Goal: Use online tool/utility: Utilize a website feature to perform a specific function

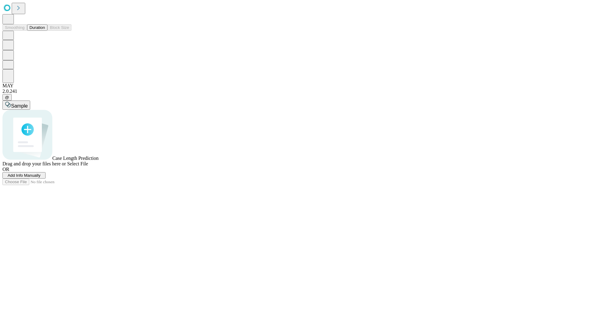
click at [45, 31] on button "Duration" at bounding box center [37, 27] width 20 height 6
click at [41, 178] on span "Add Info Manually" at bounding box center [24, 175] width 33 height 5
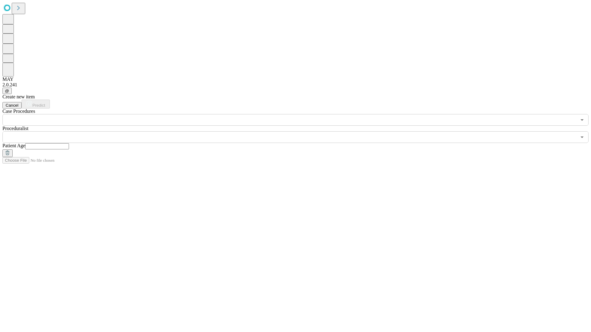
click at [69, 143] on input "text" at bounding box center [47, 146] width 44 height 6
type input "**"
click at [300, 131] on input "text" at bounding box center [289, 137] width 574 height 12
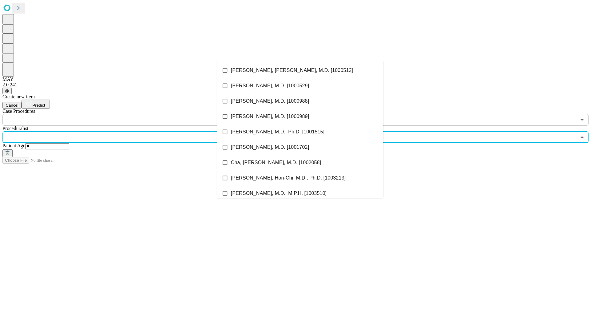
click at [300, 70] on li "[PERSON_NAME], [PERSON_NAME], M.D. [1000512]" at bounding box center [300, 70] width 166 height 15
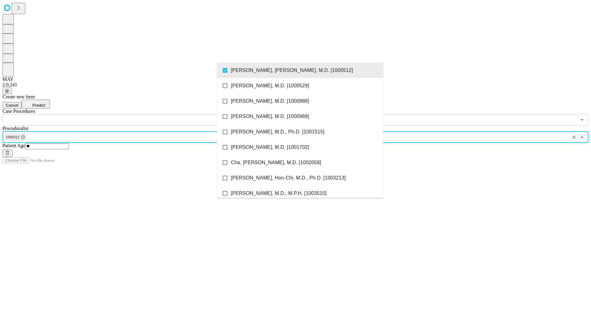
click at [129, 114] on input "text" at bounding box center [289, 120] width 574 height 12
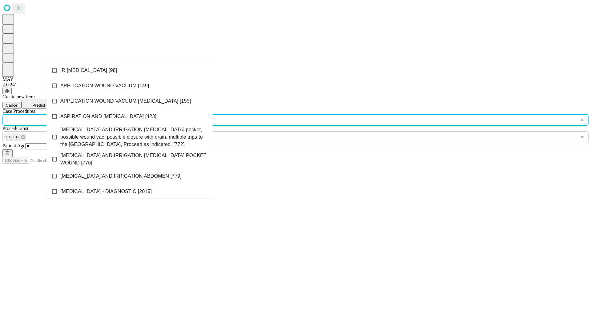
click at [130, 70] on li "IR [MEDICAL_DATA] [98]" at bounding box center [129, 70] width 166 height 15
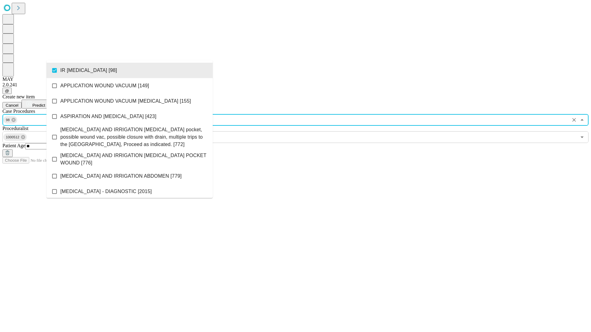
click at [45, 103] on span "Predict" at bounding box center [38, 105] width 13 height 5
